Goal: Information Seeking & Learning: Check status

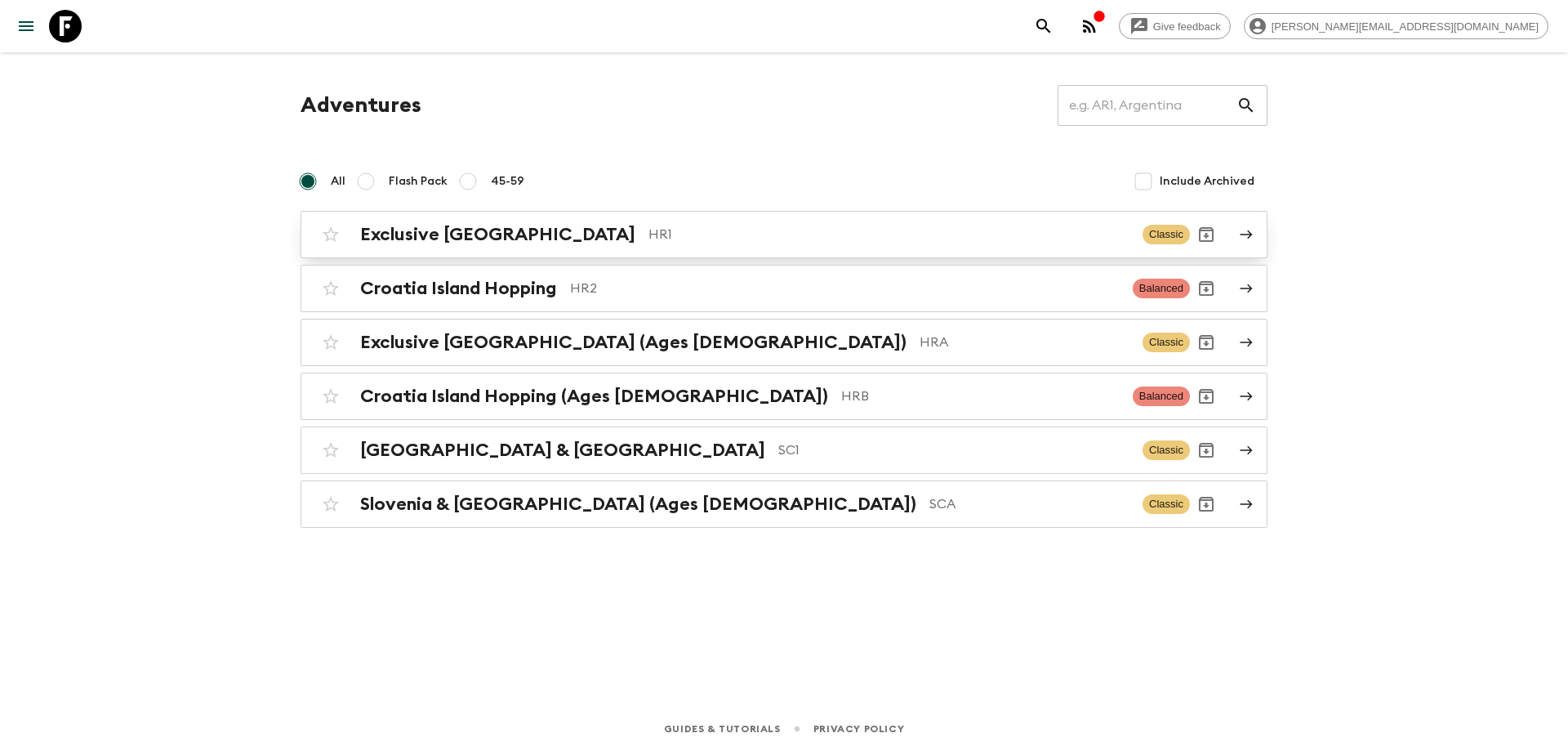
click at [547, 250] on div "Exclusive Croatia HR1 Classic" at bounding box center [752, 234] width 876 height 33
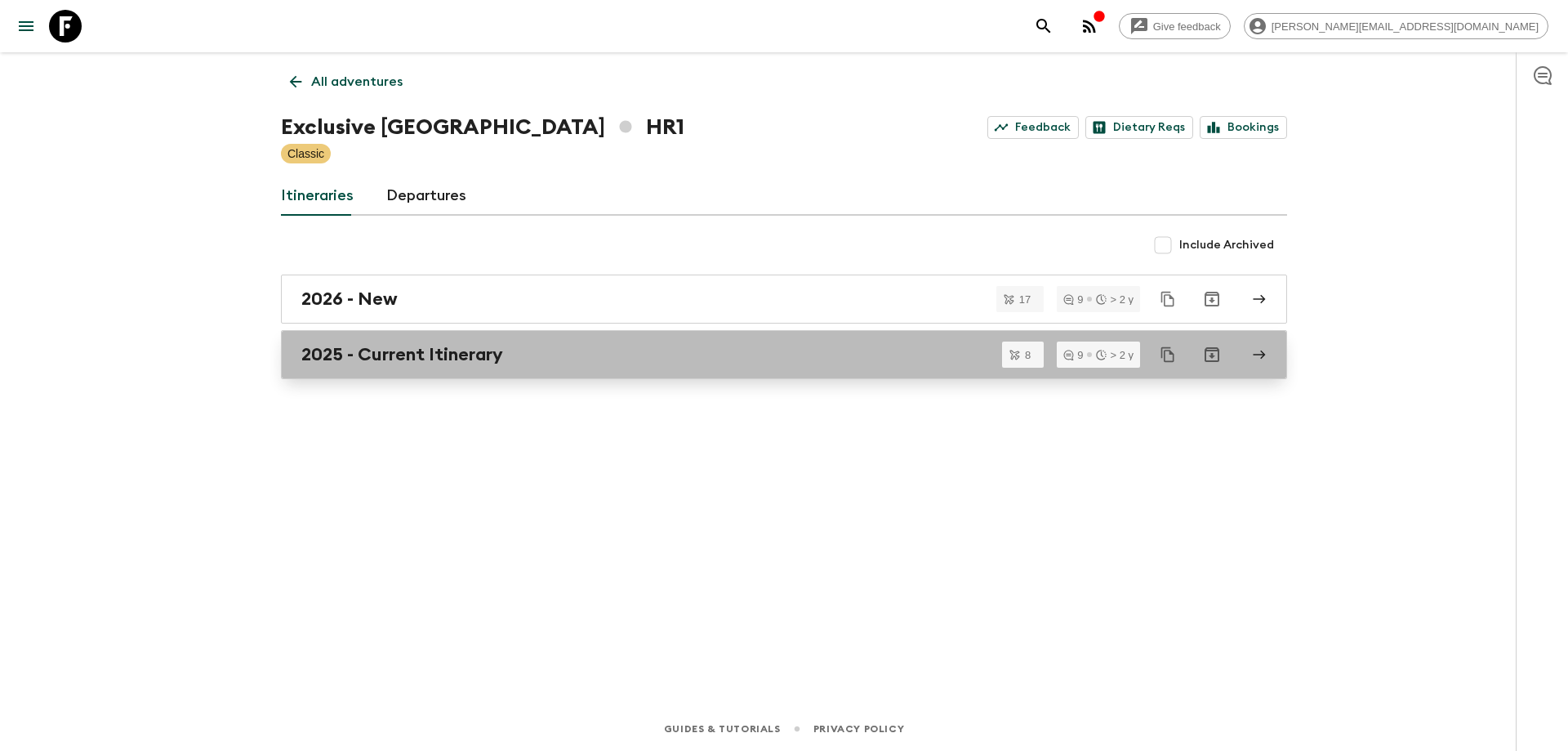
click at [498, 346] on h2 "2025 - Current Itinerary" at bounding box center [403, 354] width 202 height 21
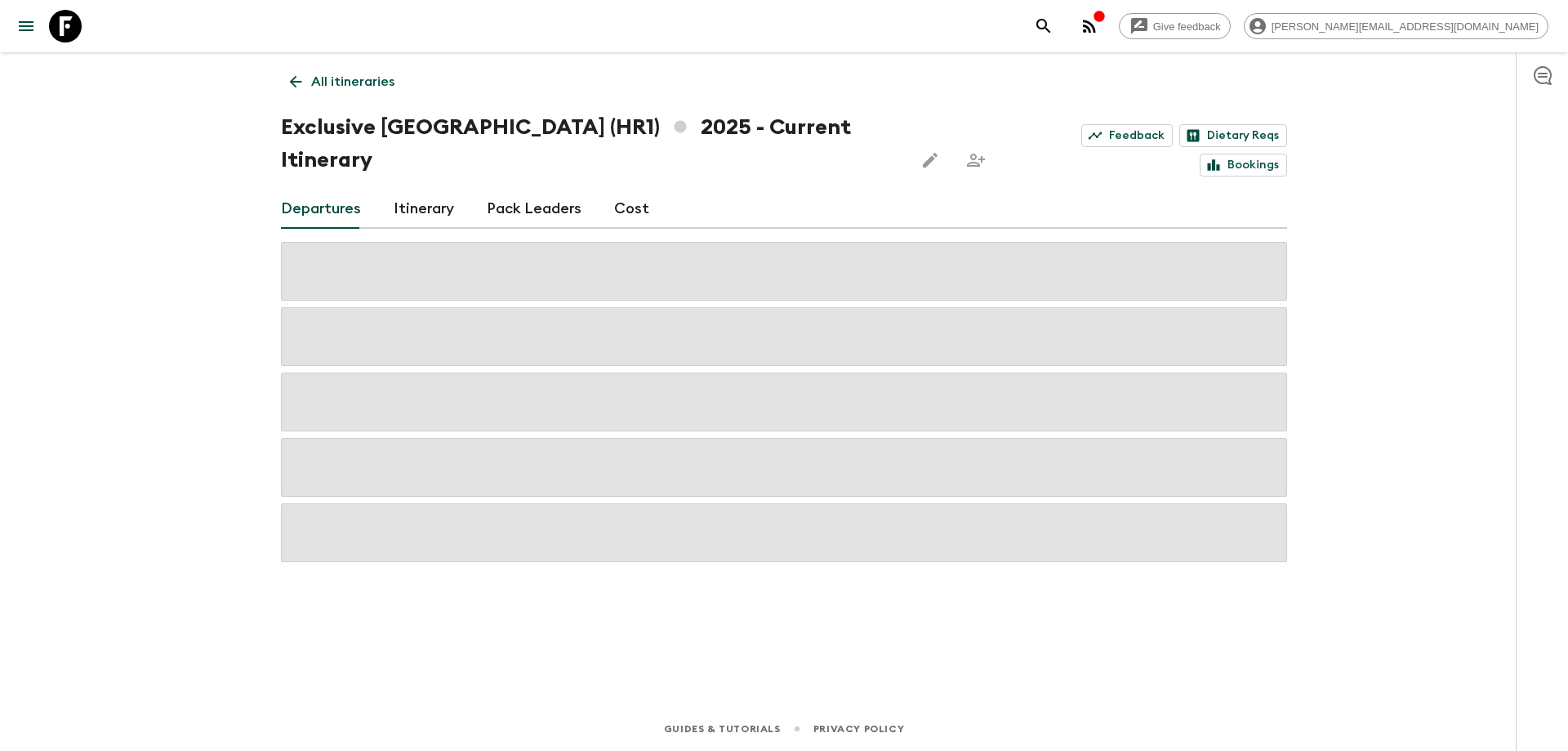
click at [207, 379] on div "Give feedback [PERSON_NAME][EMAIL_ADDRESS][DOMAIN_NAME] All itineraries Exclusi…" at bounding box center [784, 376] width 1568 height 751
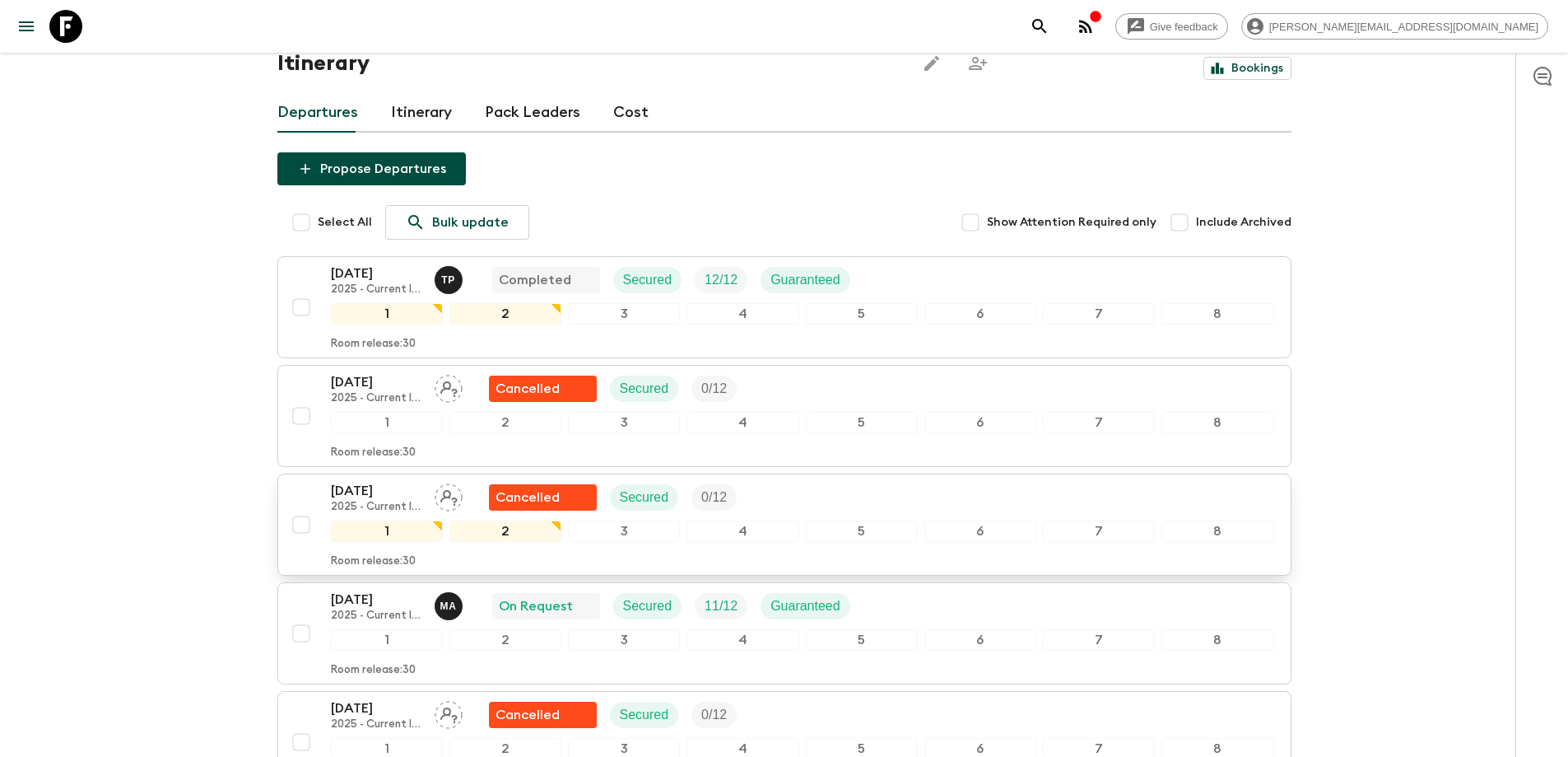
scroll to position [247, 0]
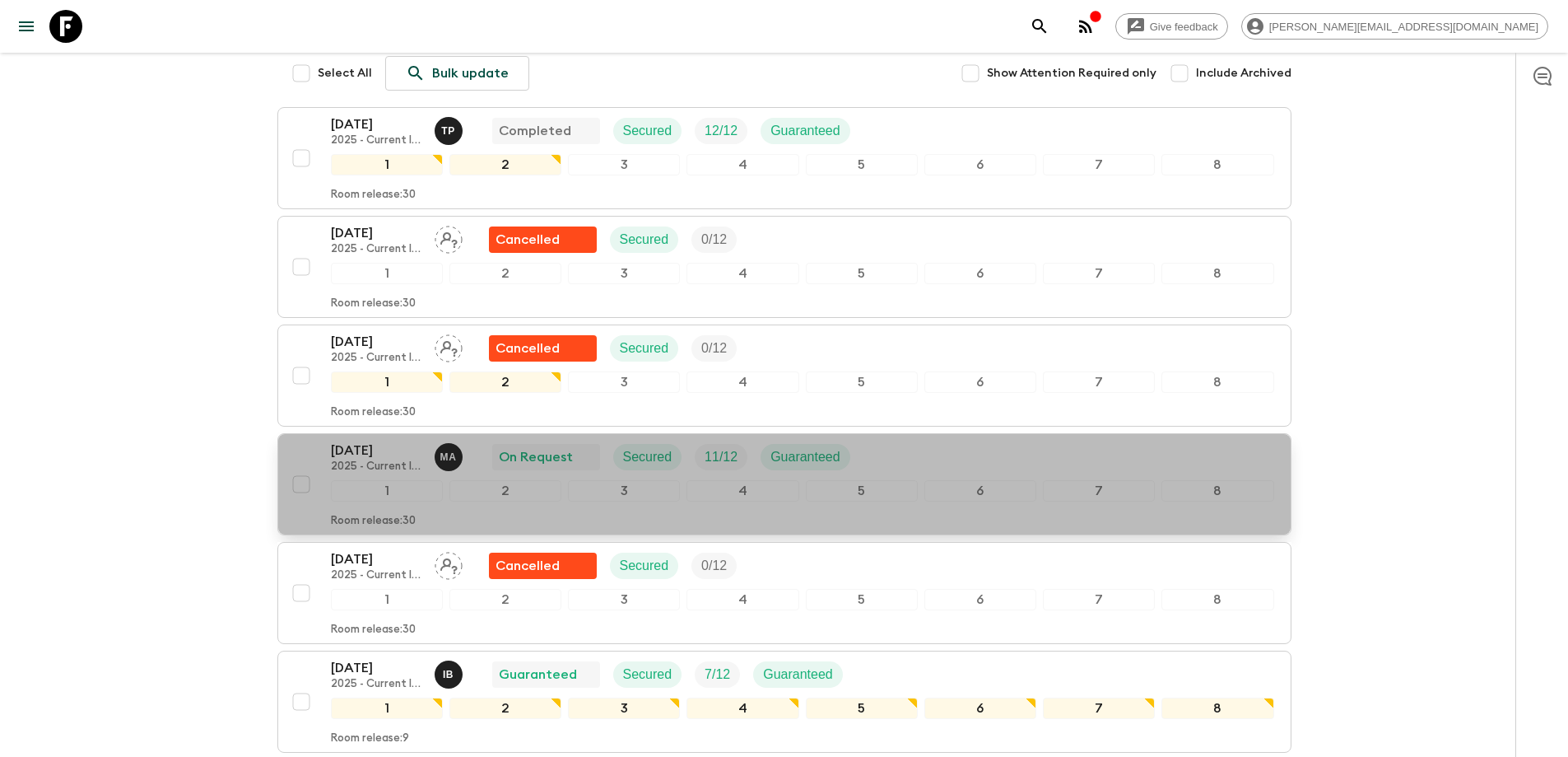
click at [903, 441] on div "[DATE] 2025 - Current Itinerary M A On Request Secured 11 / 12 Guaranteed" at bounding box center [802, 457] width 943 height 33
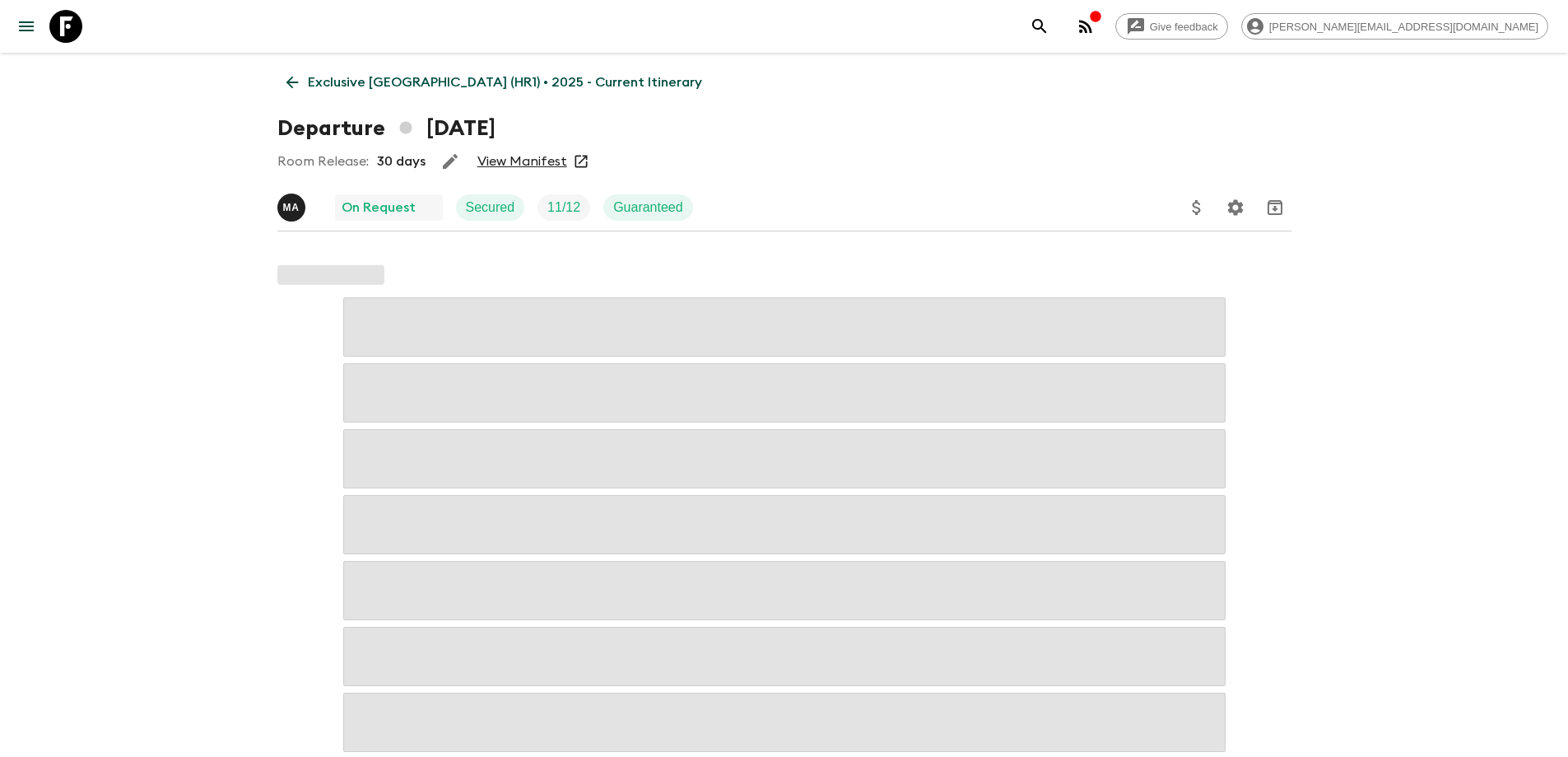
click at [488, 169] on div "Room Release: 30 days View Manifest" at bounding box center [784, 161] width 1014 height 33
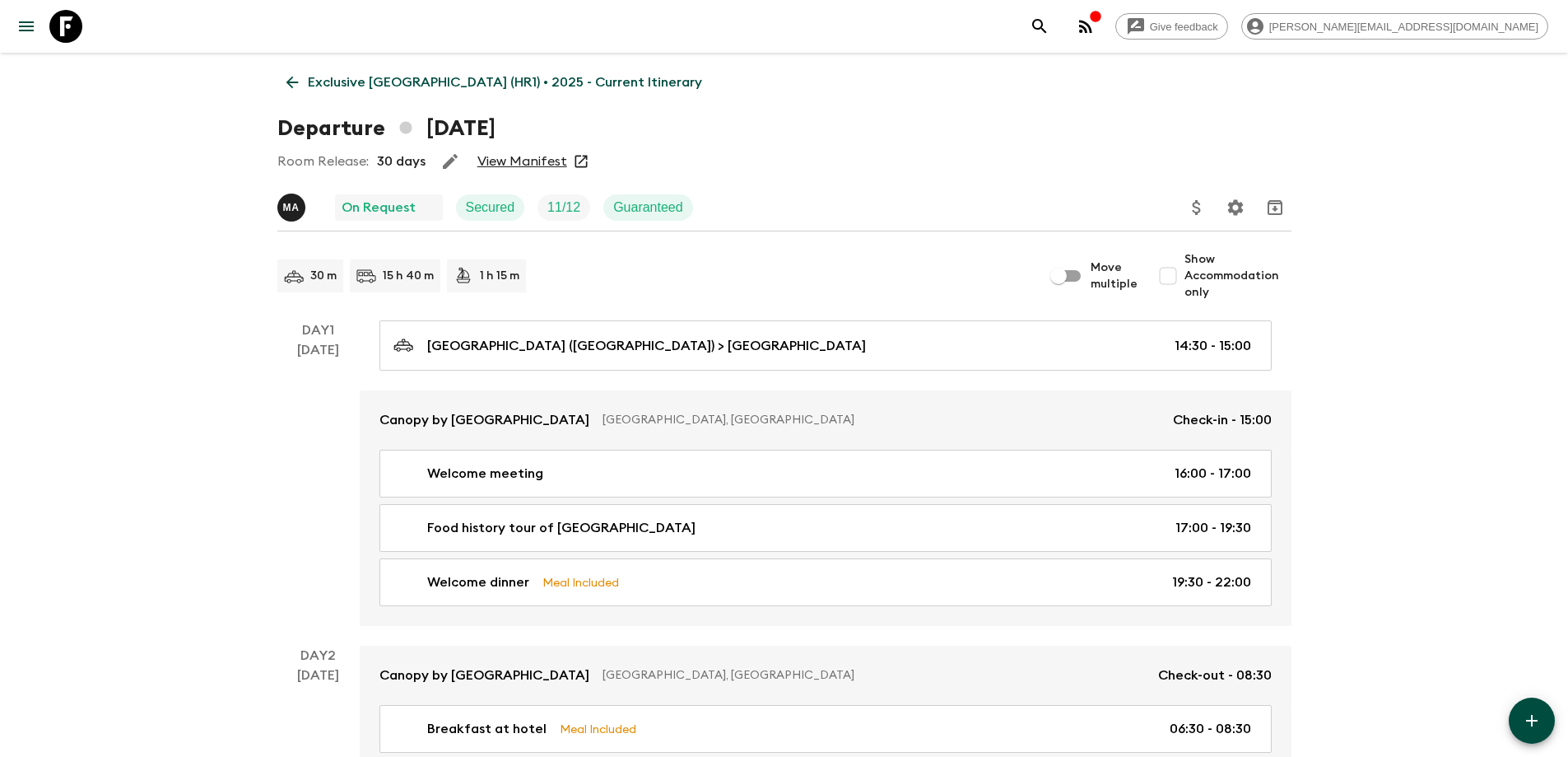
click at [494, 166] on link "View Manifest" at bounding box center [522, 161] width 90 height 16
